Goal: Task Accomplishment & Management: Use online tool/utility

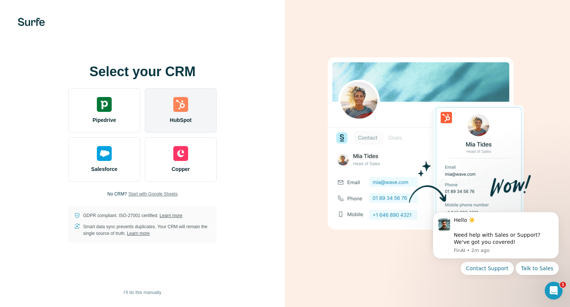
click at [182, 107] on img at bounding box center [180, 104] width 15 height 15
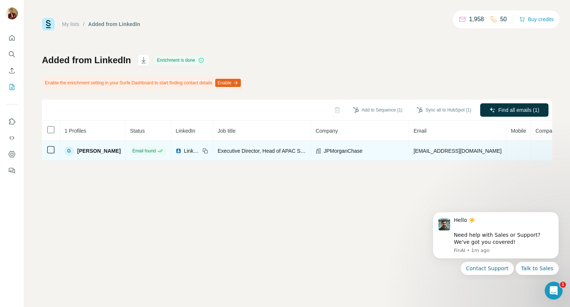
click at [434, 151] on span "geneding@amazon.com" at bounding box center [457, 151] width 88 height 6
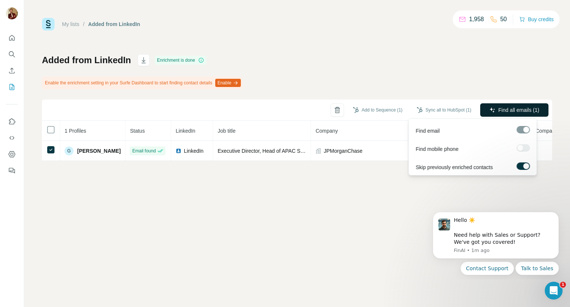
click at [516, 110] on span "Find all emails (1)" at bounding box center [518, 109] width 41 height 7
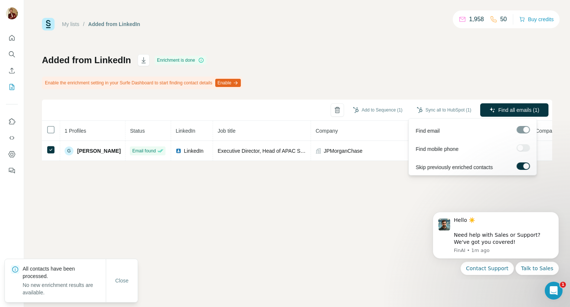
click at [457, 196] on div "My lists / Added from LinkedIn 1,958 50 Buy credits Added from LinkedIn Enrichm…" at bounding box center [297, 153] width 546 height 307
